Goal: Task Accomplishment & Management: Manage account settings

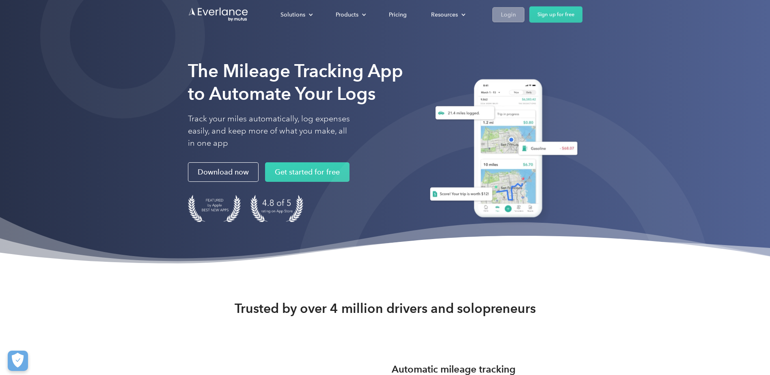
click at [502, 13] on div "Login" at bounding box center [508, 14] width 15 height 10
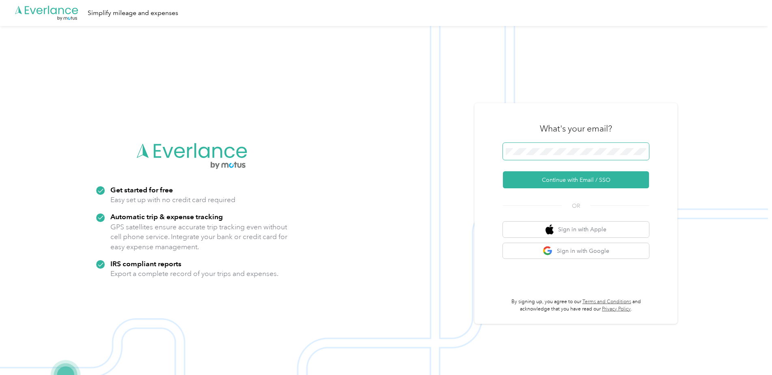
click at [503, 171] on button "Continue with Email / SSO" at bounding box center [576, 179] width 146 height 17
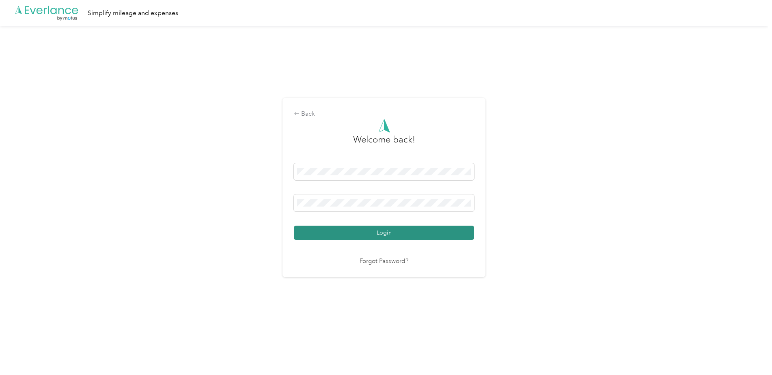
click at [395, 234] on button "Login" at bounding box center [384, 233] width 180 height 14
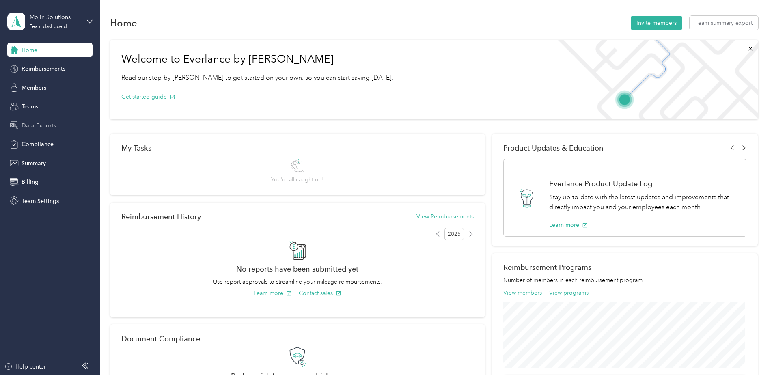
click at [35, 129] on span "Data Exports" at bounding box center [39, 125] width 35 height 9
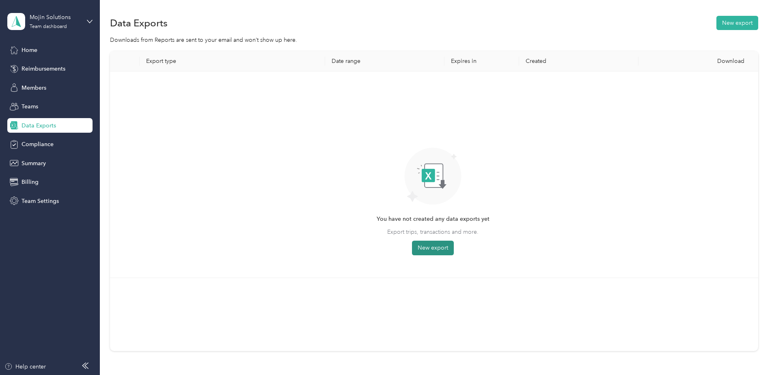
click at [433, 250] on button "New export" at bounding box center [433, 248] width 42 height 15
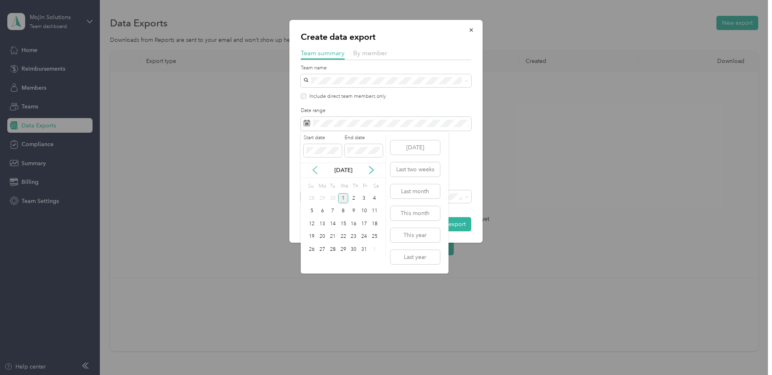
click at [318, 171] on icon at bounding box center [315, 170] width 8 height 8
click at [313, 237] on div "21" at bounding box center [312, 237] width 11 height 10
click at [373, 252] on div "4" at bounding box center [374, 249] width 11 height 10
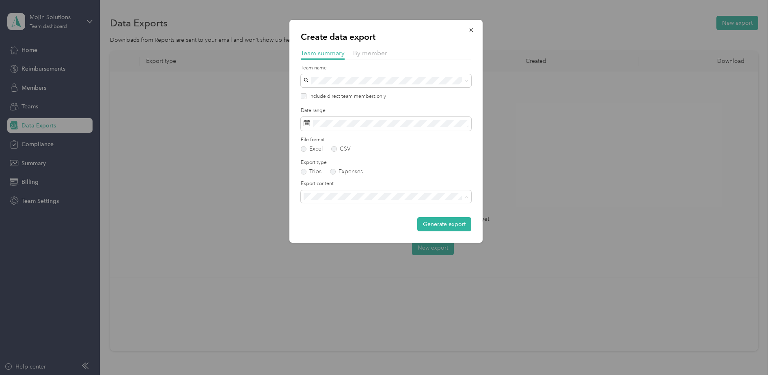
click at [348, 223] on span "Summary and full trips list" at bounding box center [339, 225] width 65 height 7
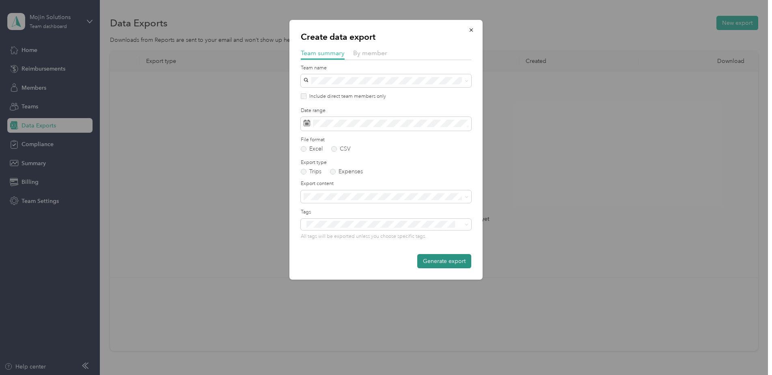
click at [438, 263] on button "Generate export" at bounding box center [444, 261] width 54 height 14
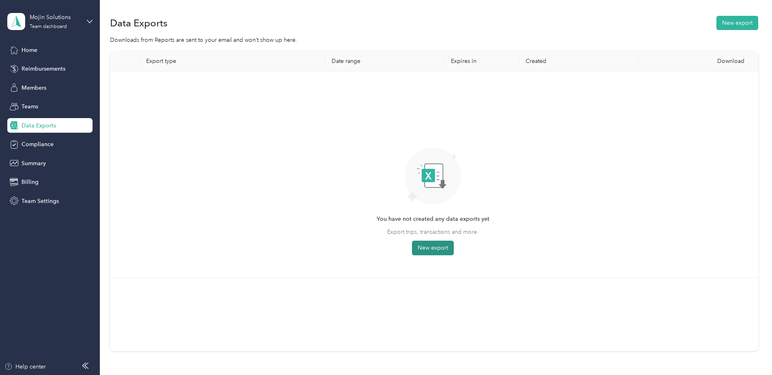
click at [433, 246] on button "New export" at bounding box center [433, 248] width 42 height 15
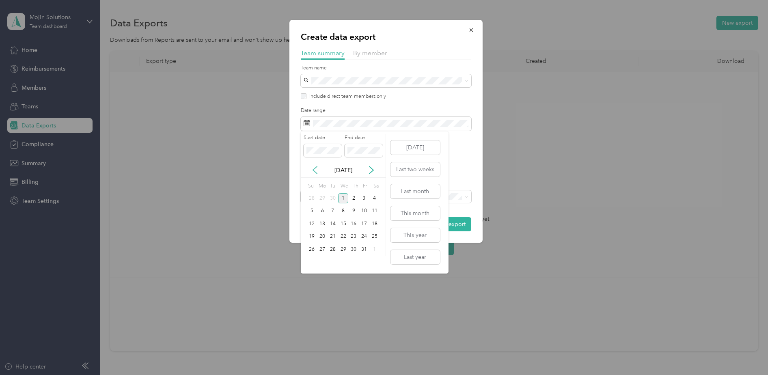
click at [316, 174] on icon at bounding box center [315, 170] width 8 height 8
click at [314, 223] on div "14" at bounding box center [312, 224] width 11 height 10
click at [376, 236] on div "27" at bounding box center [374, 237] width 11 height 10
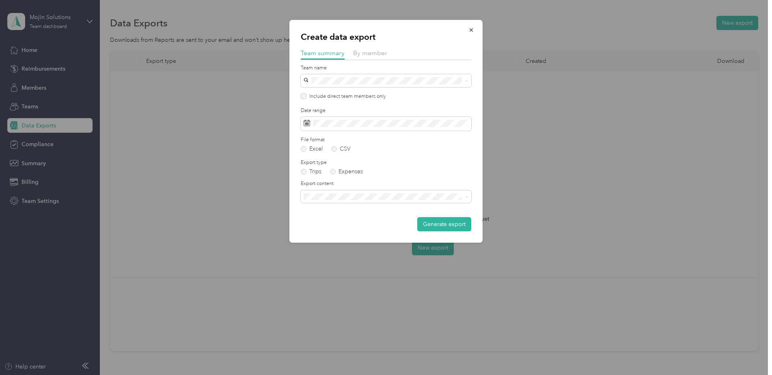
click at [350, 225] on span "Summary and full trips list" at bounding box center [339, 225] width 65 height 7
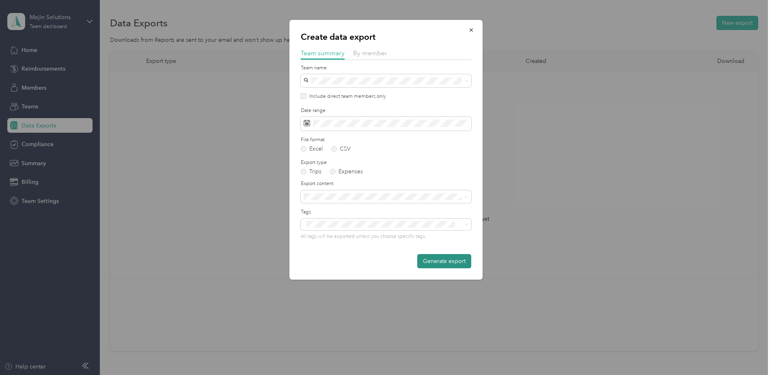
click at [439, 257] on button "Generate export" at bounding box center [444, 261] width 54 height 14
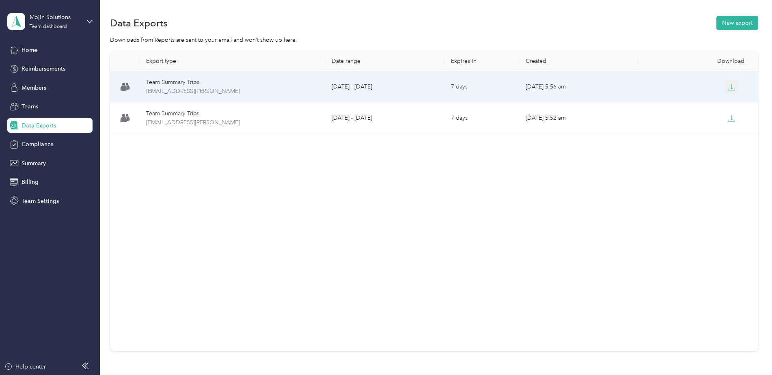
click at [728, 85] on icon "button" at bounding box center [731, 87] width 7 height 7
